Goal: Information Seeking & Learning: Learn about a topic

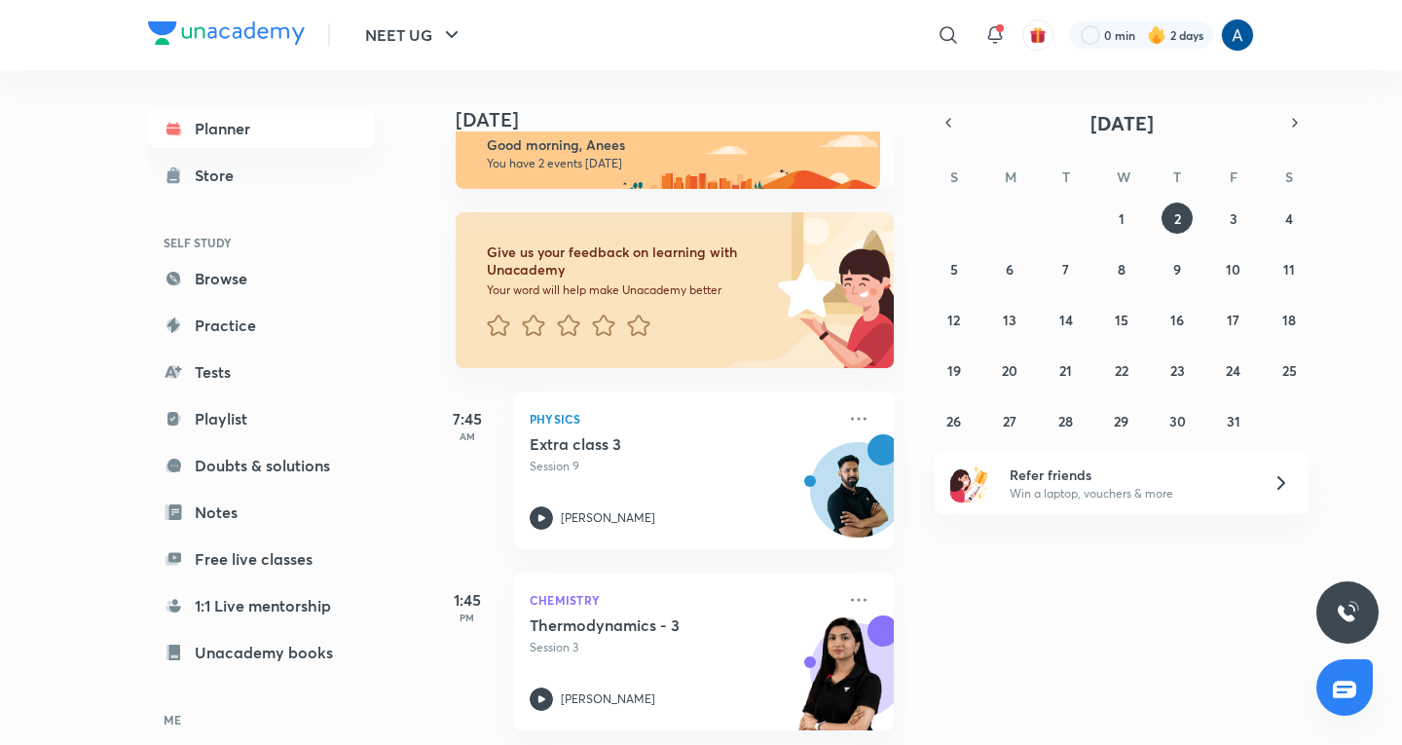
scroll to position [49, 0]
click at [1120, 213] on abbr "1" at bounding box center [1122, 218] width 6 height 18
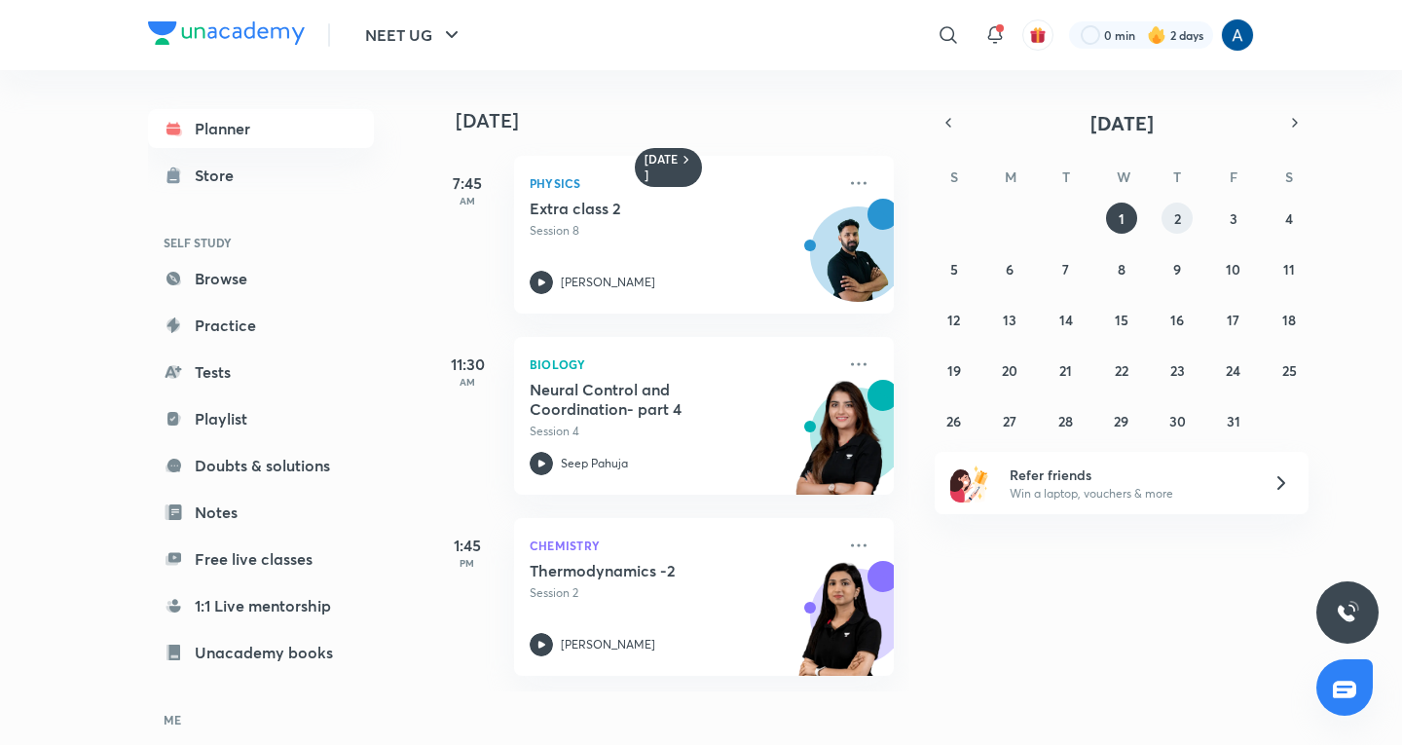
click at [1179, 220] on abbr "2" at bounding box center [1177, 218] width 7 height 18
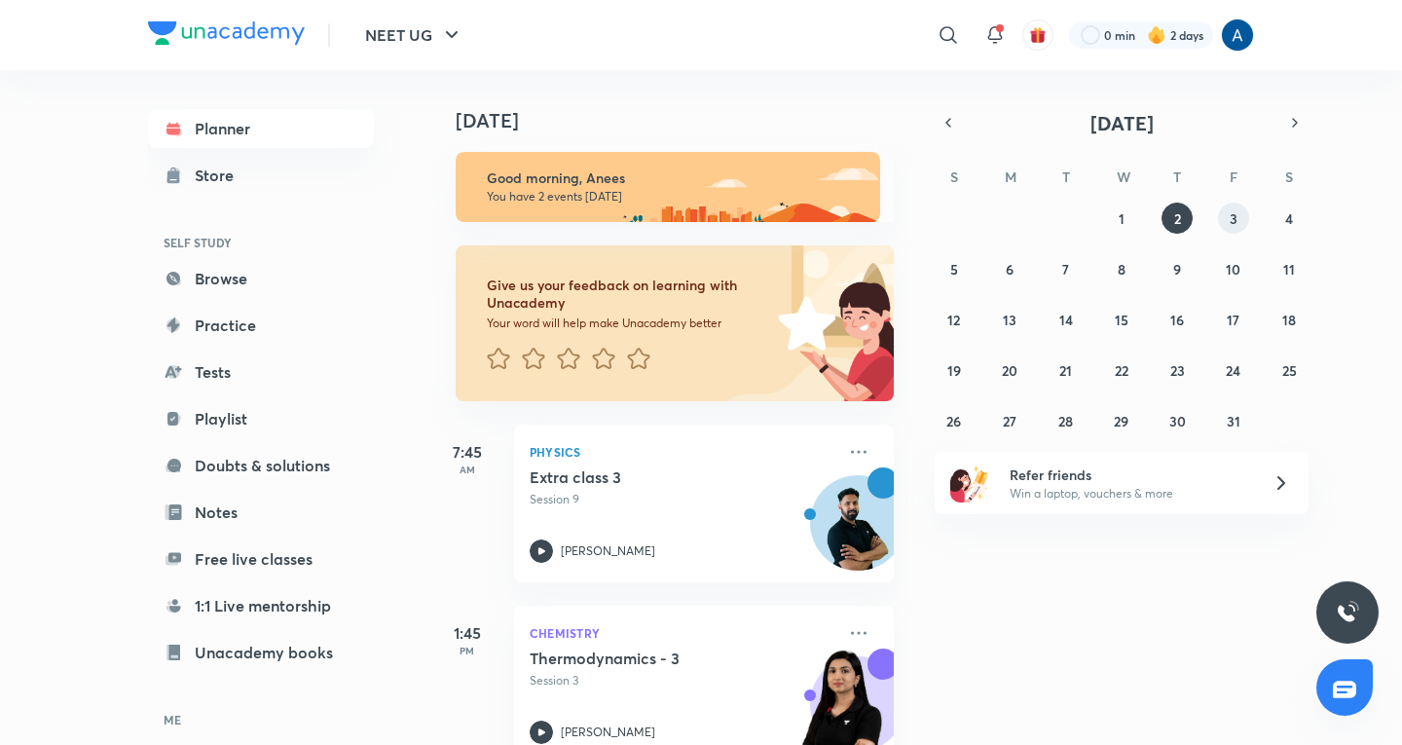
click at [1233, 221] on abbr "3" at bounding box center [1234, 218] width 8 height 18
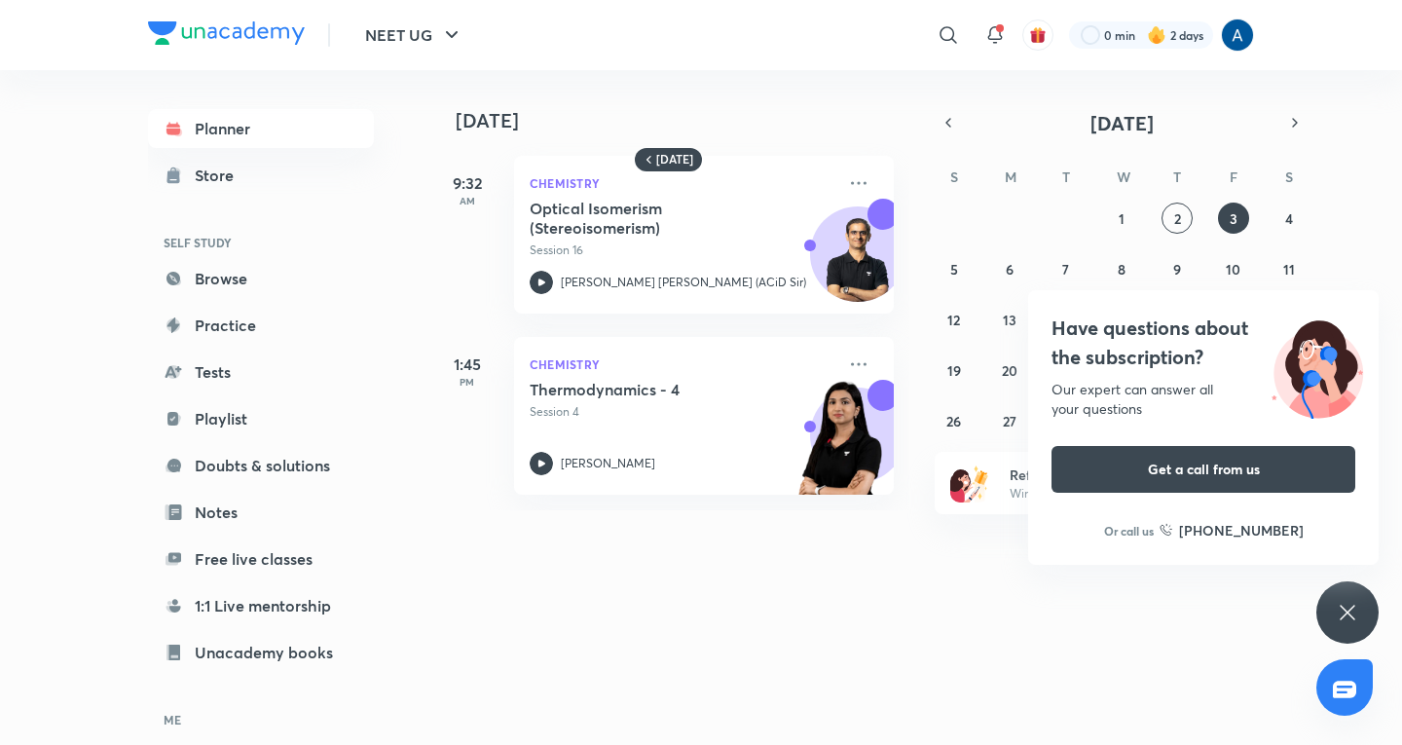
click at [1357, 597] on div "Have questions about the subscription? Our expert can answer all your questions…" at bounding box center [1347, 612] width 62 height 62
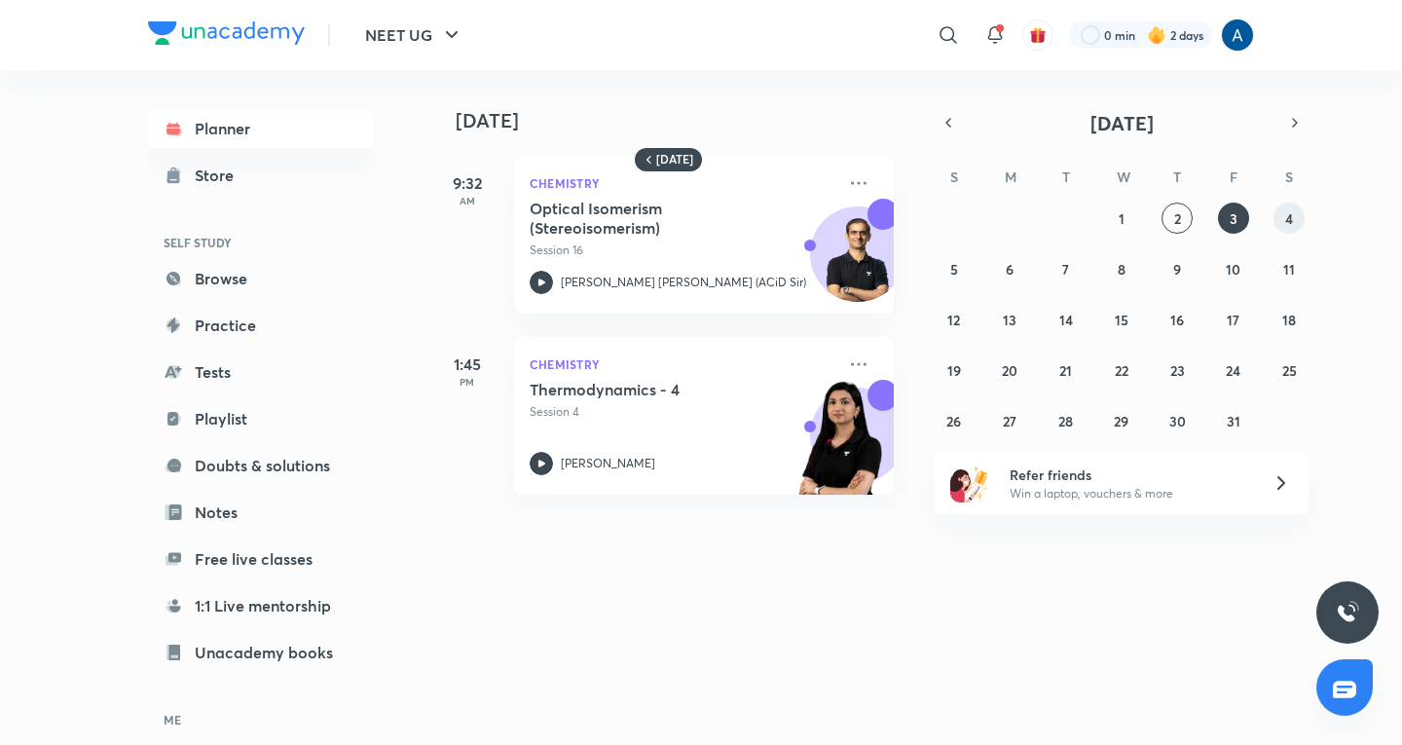
click at [1294, 222] on button "4" at bounding box center [1288, 218] width 31 height 31
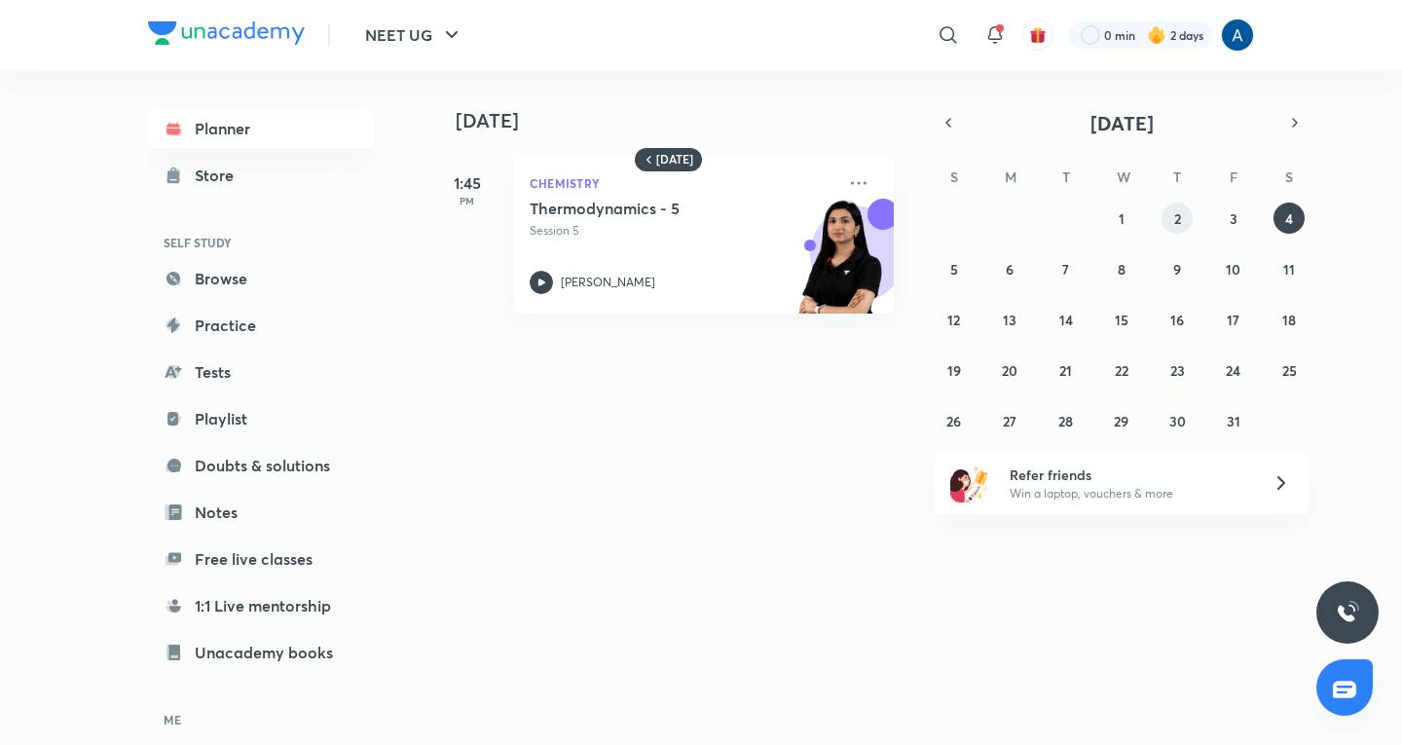
click at [1169, 216] on button "2" at bounding box center [1177, 218] width 31 height 31
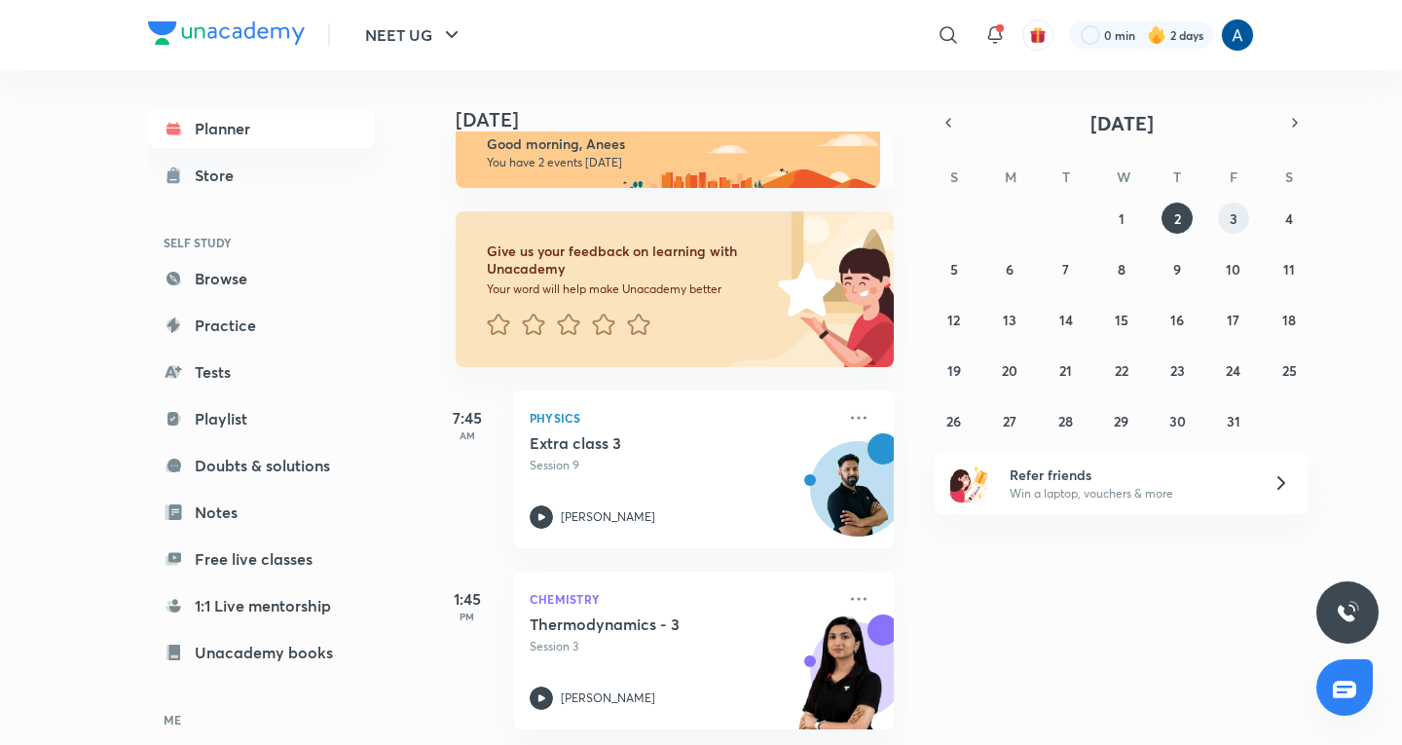
click at [1233, 226] on abbr "3" at bounding box center [1234, 218] width 8 height 18
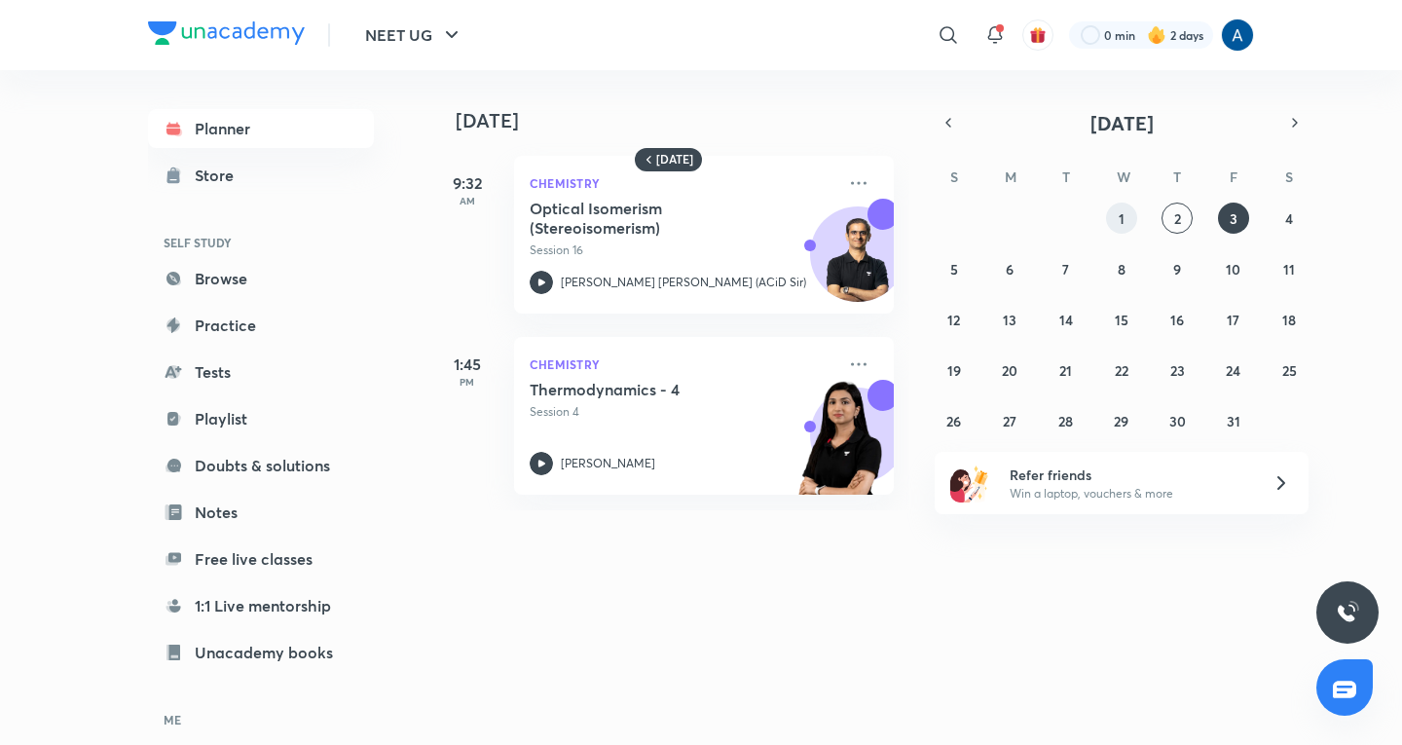
click at [1119, 229] on button "1" at bounding box center [1121, 218] width 31 height 31
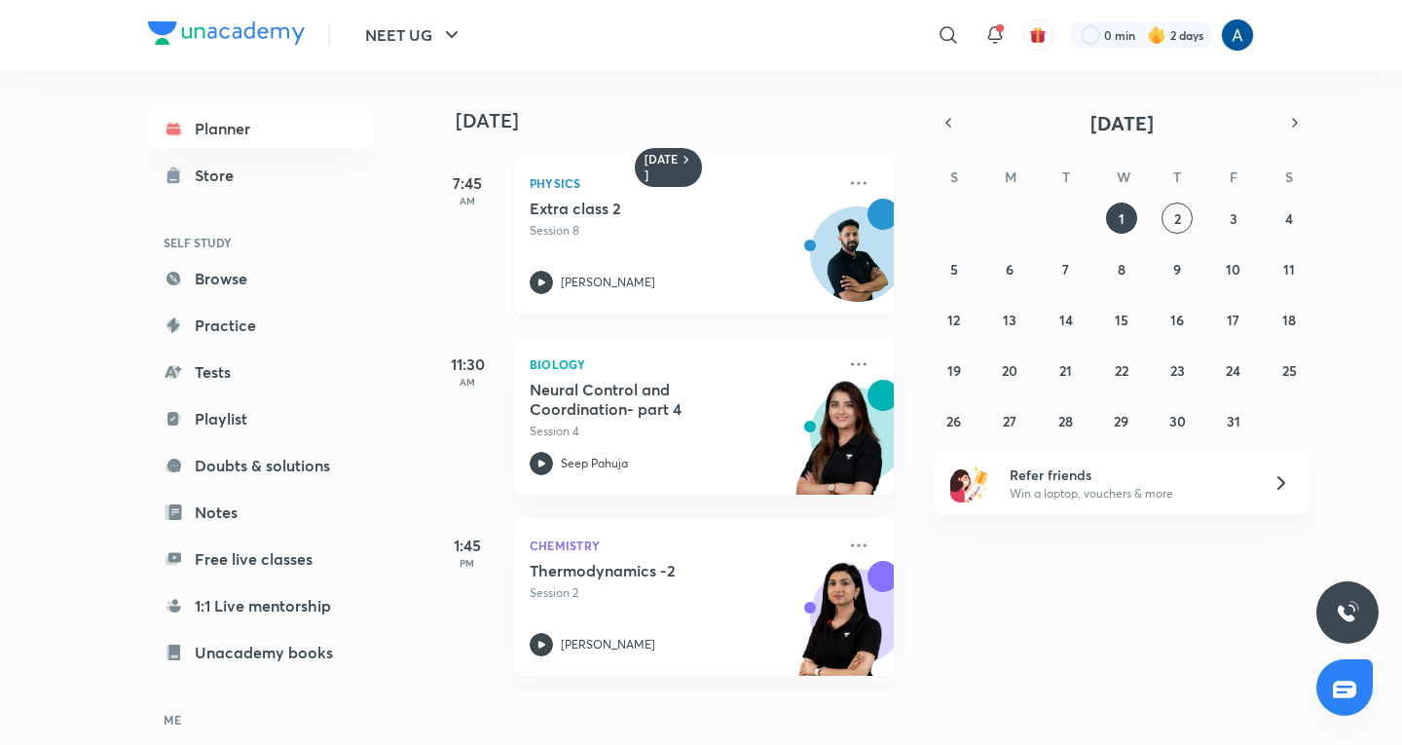
click at [747, 212] on h5 "Extra class 2" at bounding box center [651, 208] width 242 height 19
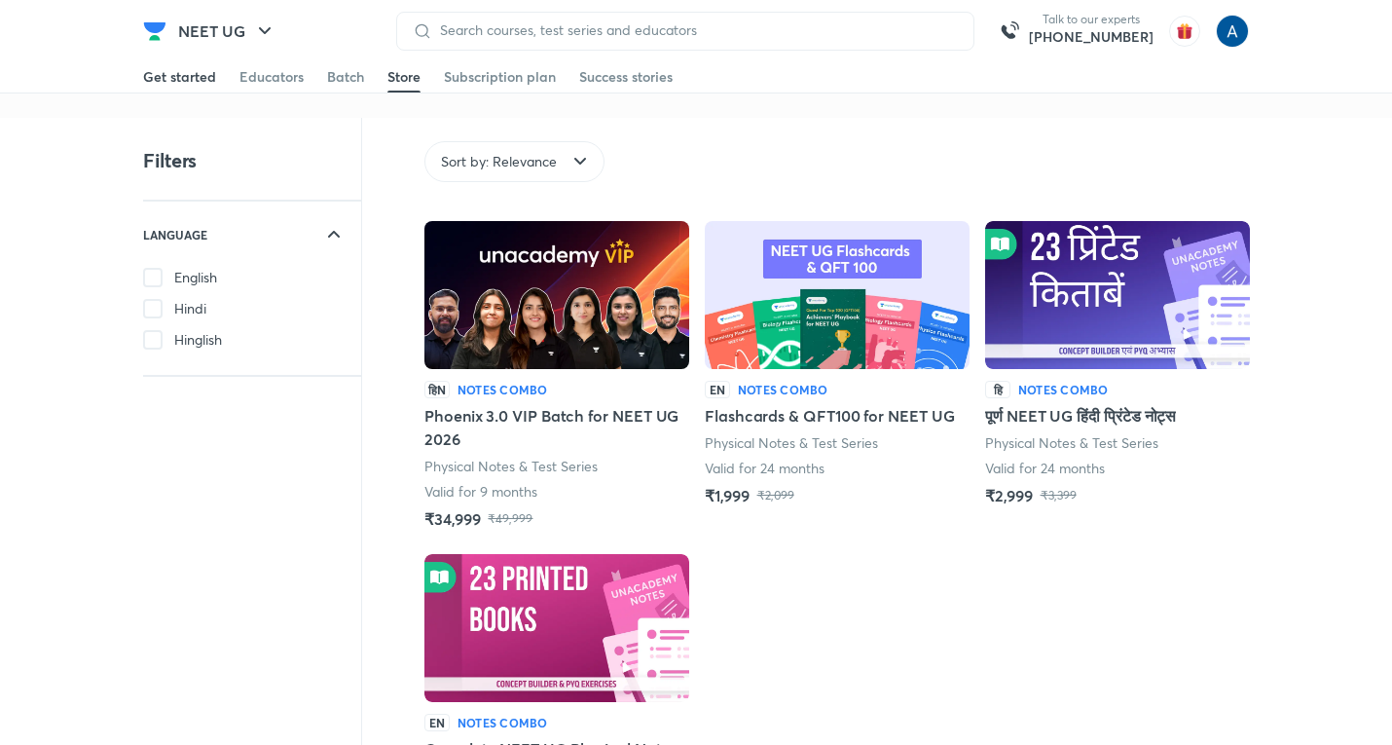
click at [201, 85] on div "Get started" at bounding box center [179, 76] width 73 height 19
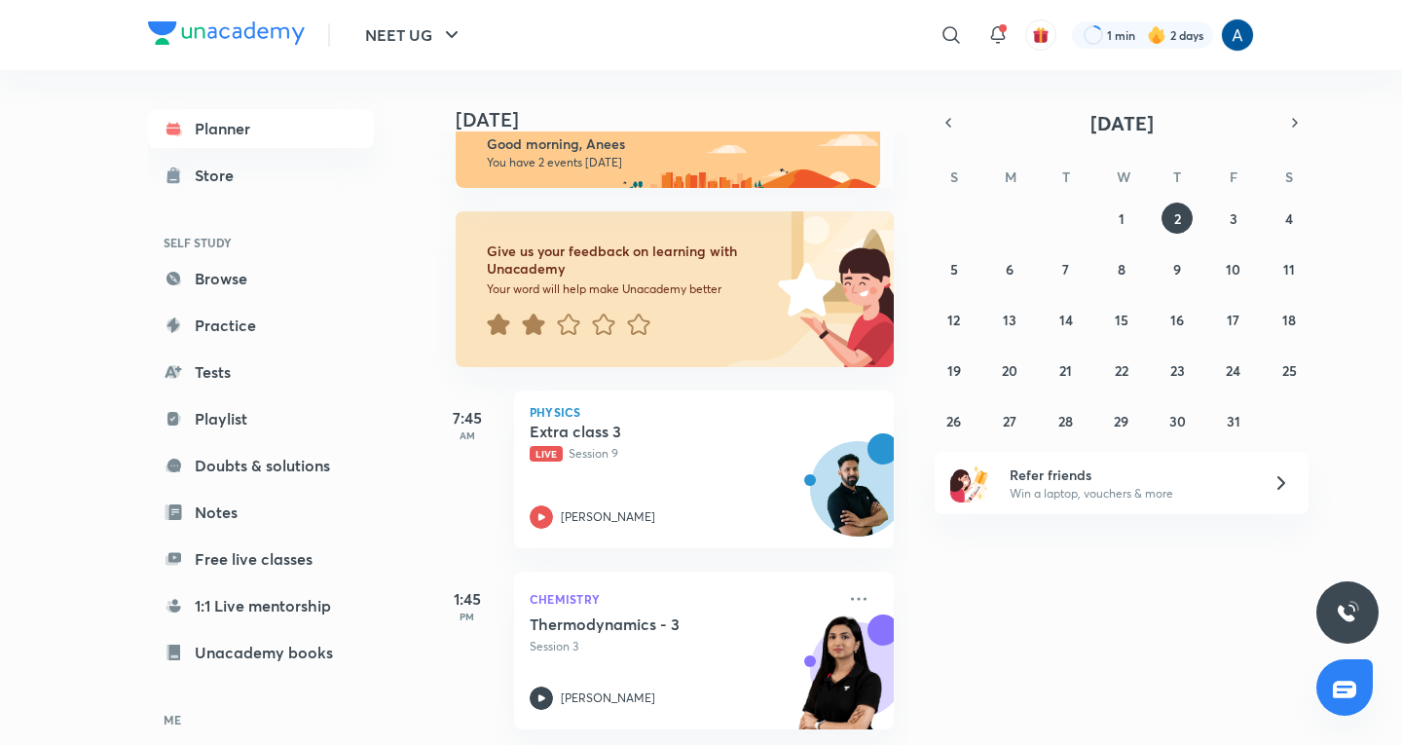
scroll to position [49, 0]
click at [619, 447] on p "Live Session 9" at bounding box center [683, 454] width 306 height 18
